Goal: Go to known website: Go to known website

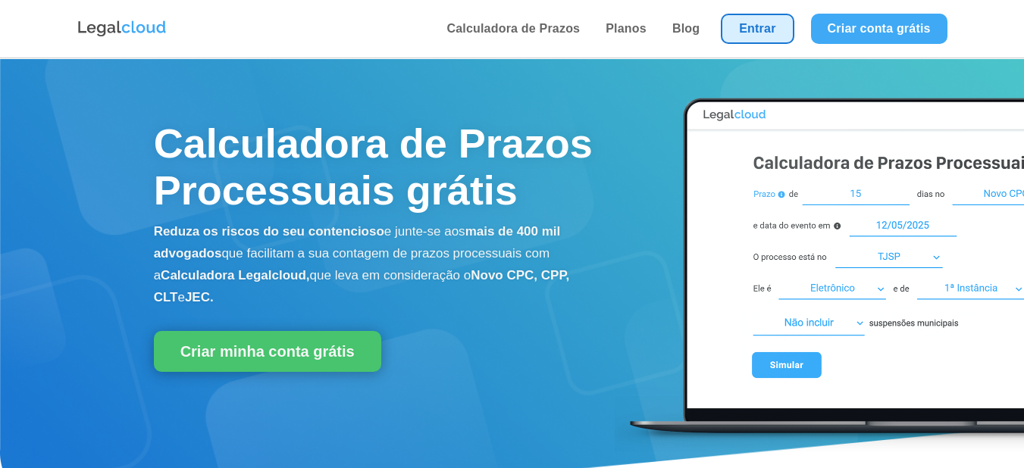
click at [743, 15] on link "Entrar" at bounding box center [756, 29] width 73 height 30
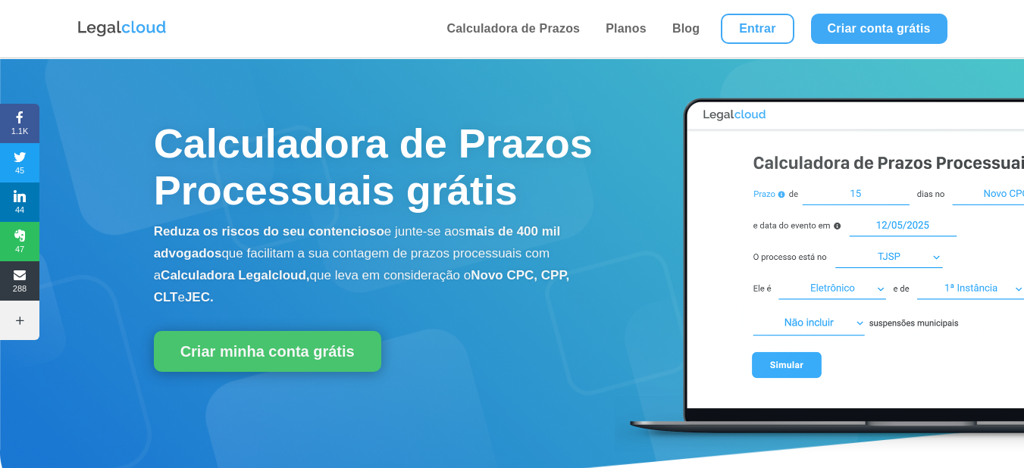
click at [738, 47] on li "Entrar" at bounding box center [756, 29] width 89 height 58
click at [739, 36] on link "Entrar" at bounding box center [756, 29] width 73 height 30
